Goal: Task Accomplishment & Management: Use online tool/utility

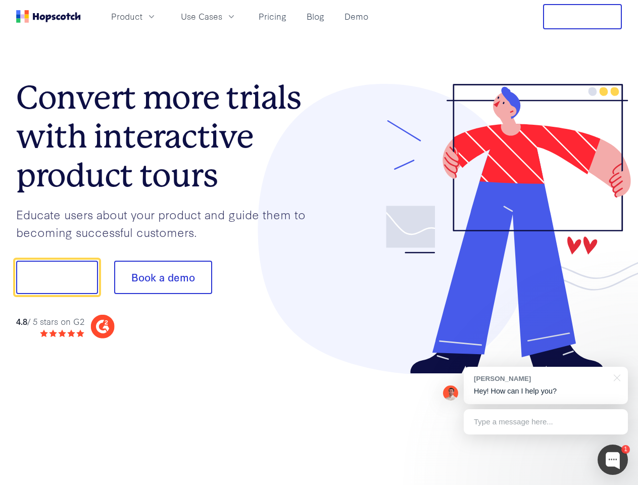
click at [319, 242] on div at bounding box center [470, 229] width 303 height 290
click at [142, 16] on span "Product" at bounding box center [126, 16] width 31 height 13
click at [222, 16] on span "Use Cases" at bounding box center [201, 16] width 41 height 13
click at [582, 17] on button "Free Trial" at bounding box center [582, 16] width 79 height 25
click at [57, 277] on button "Show me!" at bounding box center [57, 277] width 82 height 33
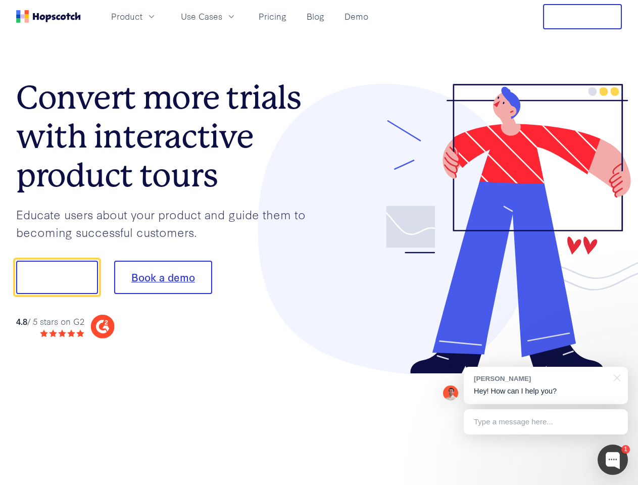
click at [163, 277] on button "Book a demo" at bounding box center [163, 277] width 98 height 33
click at [613, 460] on div at bounding box center [612, 459] width 30 height 30
click at [545, 385] on div "[PERSON_NAME] Hey! How can I help you?" at bounding box center [546, 385] width 164 height 37
click at [615, 377] on div at bounding box center [532, 276] width 189 height 337
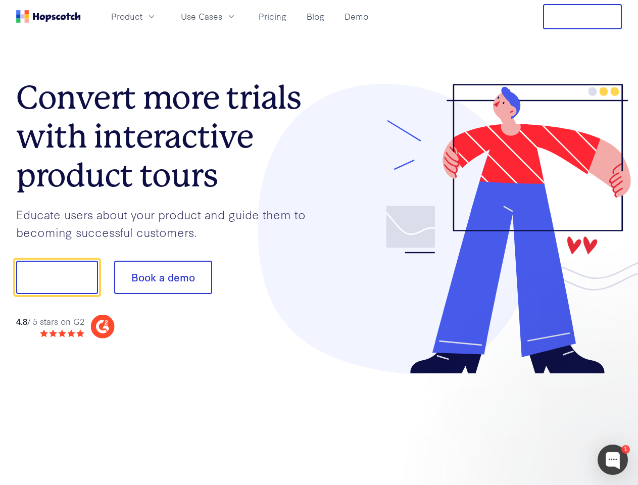
click at [545, 422] on div at bounding box center [532, 343] width 189 height 201
